Goal: Information Seeking & Learning: Learn about a topic

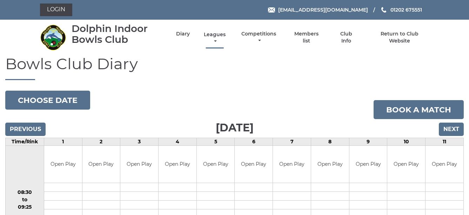
click at [215, 32] on link "Leagues" at bounding box center [214, 38] width 25 height 14
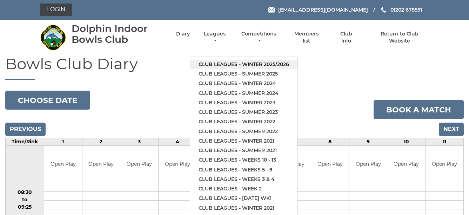
click at [259, 61] on link "Club leagues - Winter 2025/2026" at bounding box center [243, 64] width 107 height 9
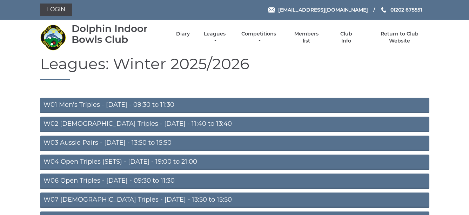
click at [233, 137] on link "W03 Aussie Pairs - Monday - 13:50 to 15:50" at bounding box center [235, 143] width 390 height 15
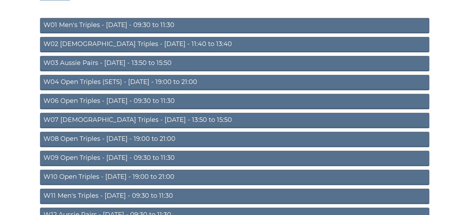
scroll to position [103, 0]
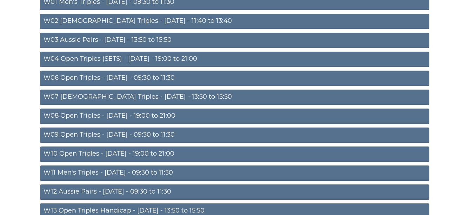
click at [205, 58] on link "W04 Open Triples (SETS) - Monday - 19:00 to 21:00" at bounding box center [235, 59] width 390 height 15
